Goal: Navigation & Orientation: Go to known website

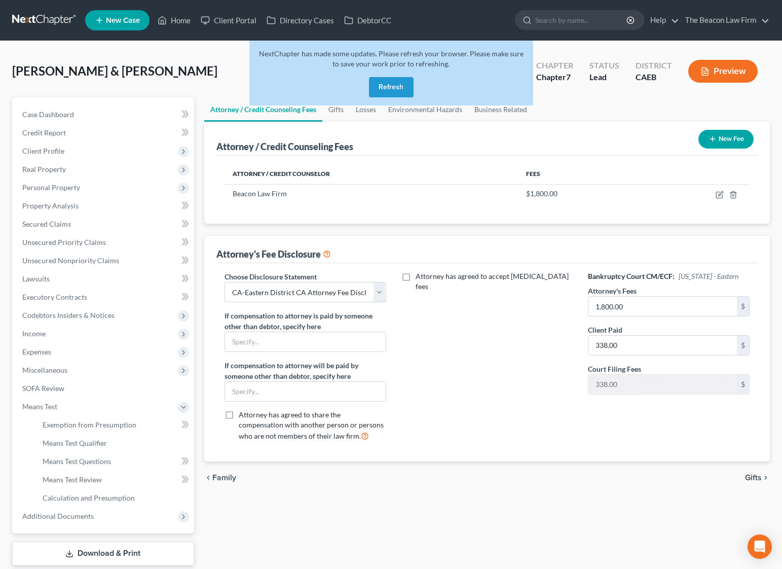
select select "7"
click at [44, 18] on link at bounding box center [44, 20] width 65 height 18
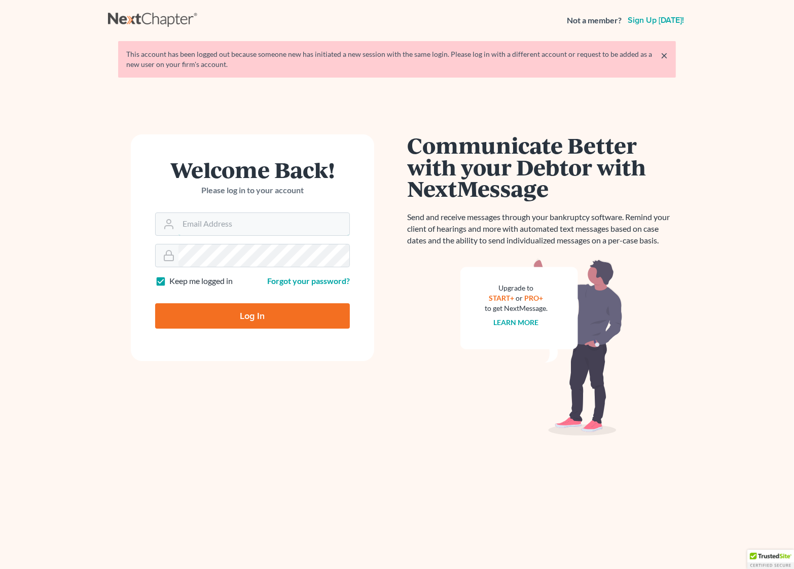
type input "[EMAIL_ADDRESS][DOMAIN_NAME]"
click at [260, 310] on input "Log In" at bounding box center [252, 315] width 195 height 25
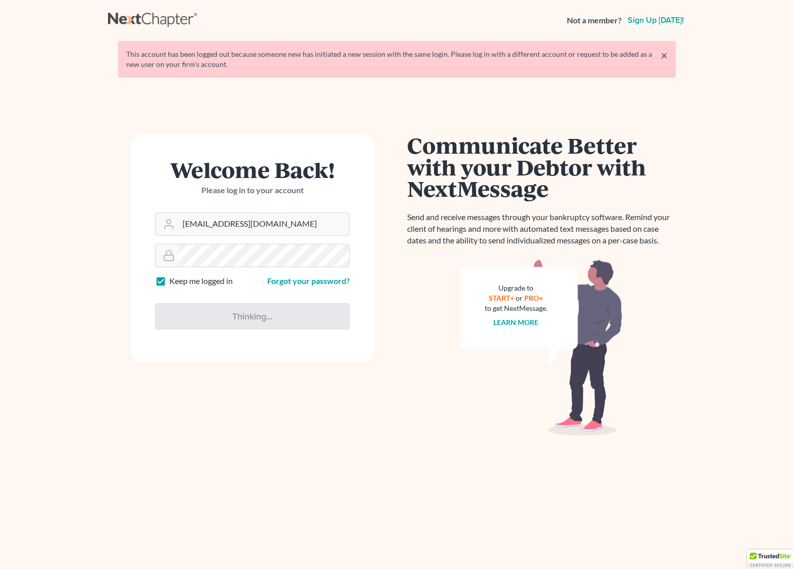
type input "Thinking..."
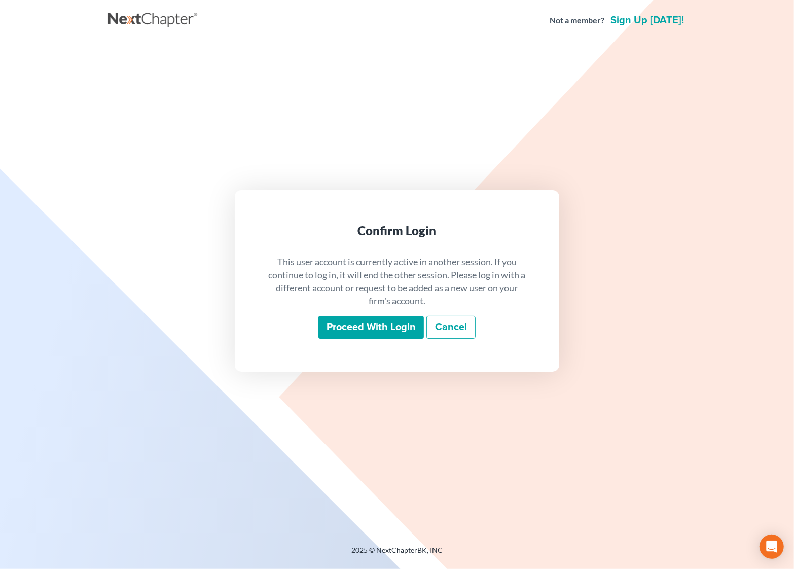
click at [393, 322] on input "Proceed with login" at bounding box center [370, 327] width 105 height 23
